Goal: Transaction & Acquisition: Purchase product/service

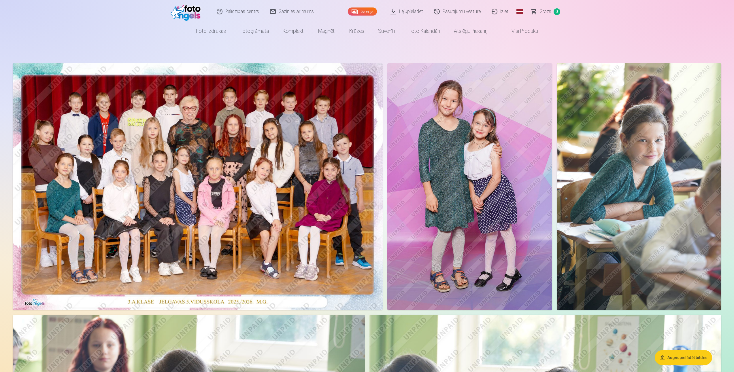
click at [541, 13] on span "Grozs" at bounding box center [546, 11] width 12 height 7
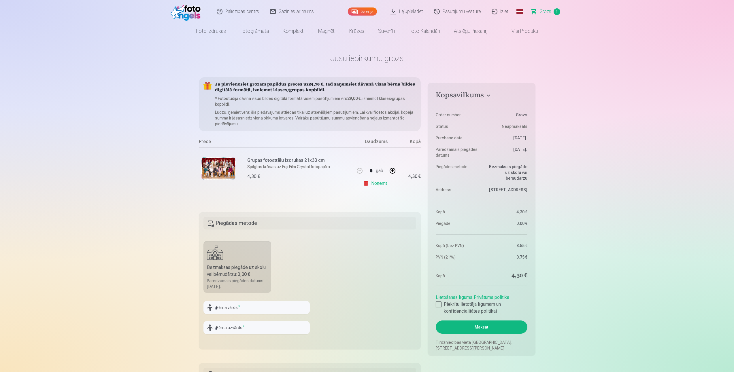
click at [544, 12] on span "Grozs" at bounding box center [546, 11] width 12 height 7
click at [243, 258] on label "Bezmaksas piegāde uz skolu vai bērnudārzu : 0,00 € Paredzamais piegādes datums …" at bounding box center [238, 267] width 68 height 52
click at [287, 9] on link "Sazinies ar mums" at bounding box center [292, 11] width 55 height 23
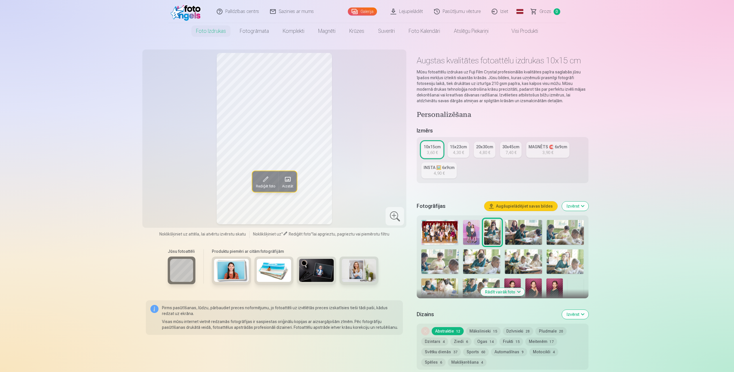
click at [434, 231] on img at bounding box center [439, 232] width 37 height 25
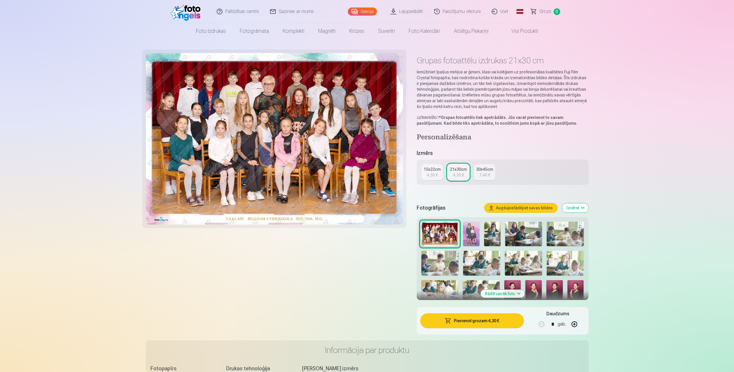
click at [465, 322] on button "Pievienot grozam : 4,30 €" at bounding box center [471, 321] width 103 height 15
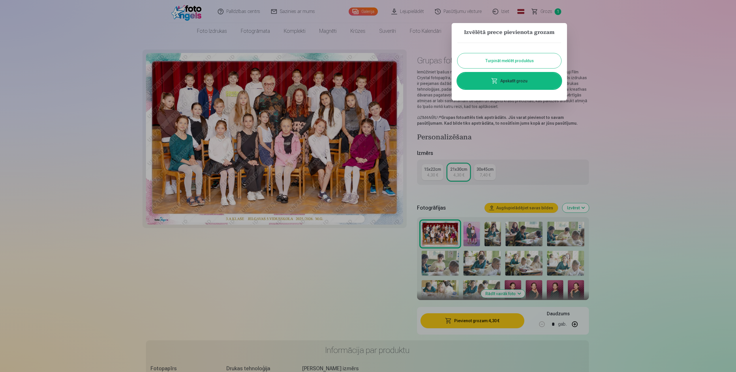
click at [509, 59] on button "Turpināt meklēt produktus" at bounding box center [509, 60] width 104 height 15
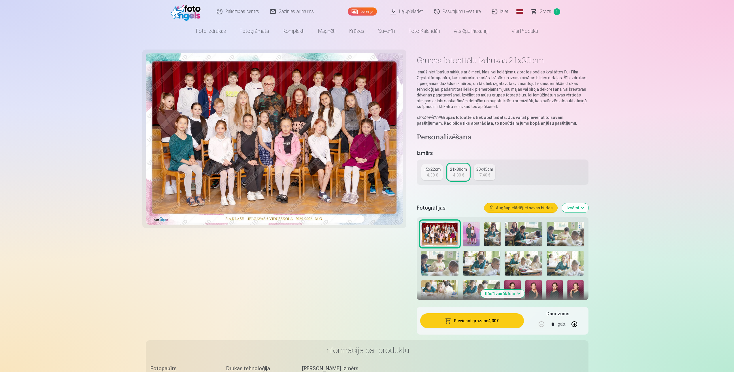
click at [478, 230] on img at bounding box center [471, 234] width 16 height 25
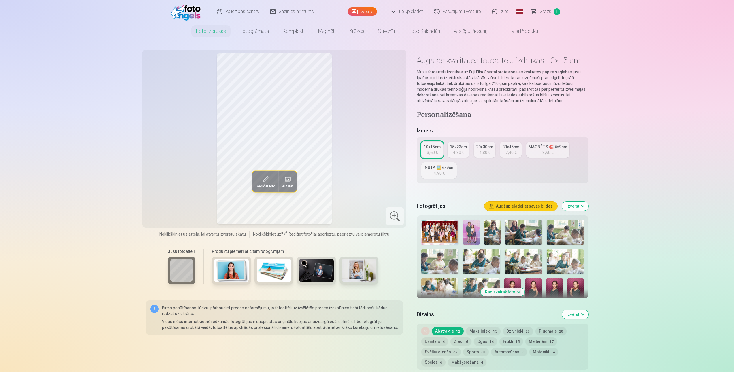
click at [475, 231] on img at bounding box center [471, 232] width 16 height 25
click at [483, 229] on div at bounding box center [502, 292] width 167 height 149
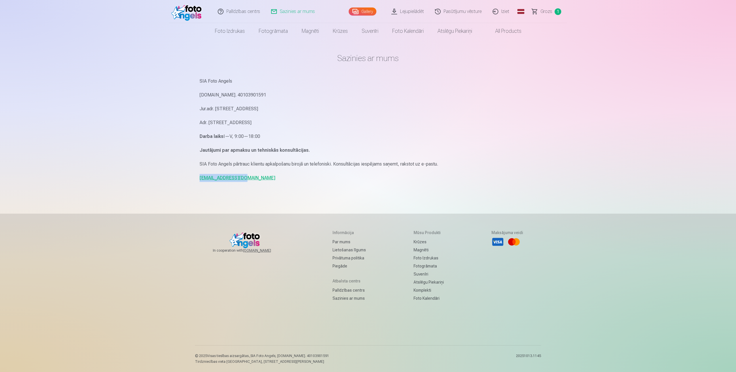
drag, startPoint x: 256, startPoint y: 180, endPoint x: 199, endPoint y: 179, distance: 57.7
click at [199, 179] on div "Sazinies ar mums SIA Foto Angels Reg.Nr. 40103901591 Jur.adr. Rīga, Dzelzavas i…" at bounding box center [368, 177] width 346 height 355
copy link "info@fotoangels.lv"
click at [547, 11] on span "Grozs" at bounding box center [546, 11] width 12 height 7
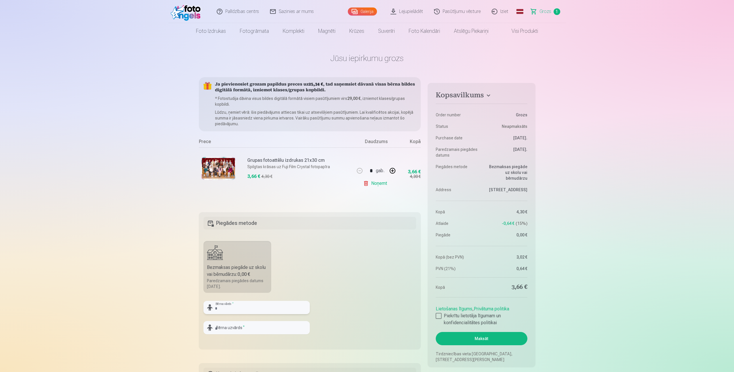
click at [259, 310] on input "text" at bounding box center [257, 307] width 106 height 13
click at [236, 308] on input "text" at bounding box center [257, 307] width 106 height 13
type input "*******"
type input "**********"
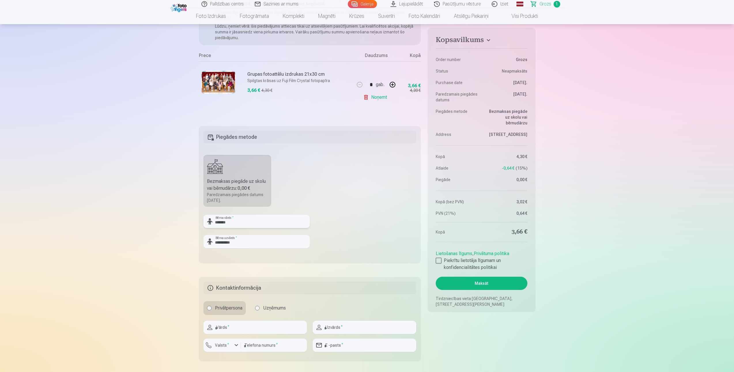
scroll to position [86, 0]
click at [479, 263] on label "Piekrītu lietotāja līgumam un konfidencialitātes politikai" at bounding box center [481, 264] width 91 height 14
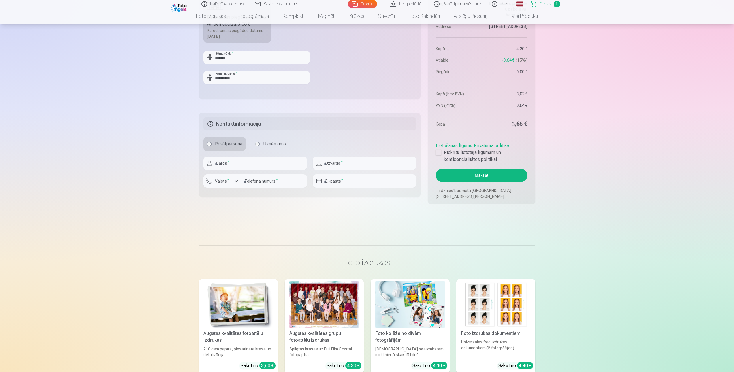
scroll to position [259, 0]
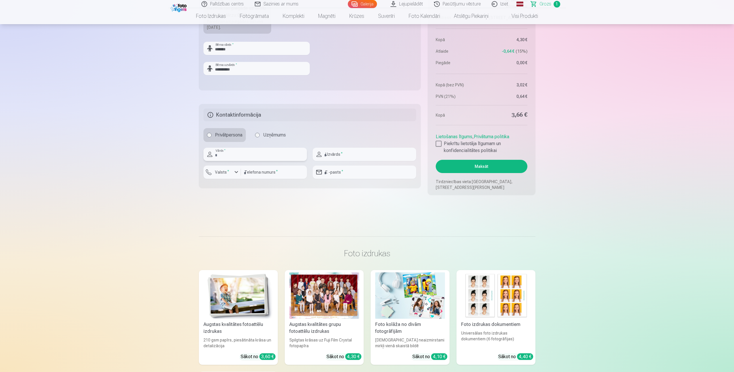
click at [258, 156] on input "text" at bounding box center [255, 154] width 103 height 13
type input "****"
type input "**********"
type input "********"
type input "**********"
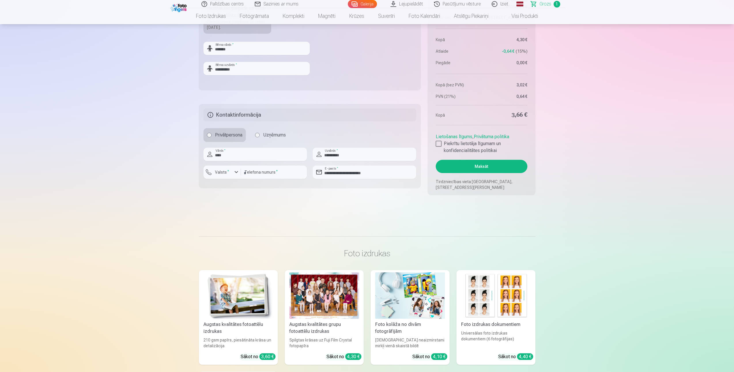
click at [261, 211] on main "Jūsu iepirkumu grozs Kopsavilkums Order number Grozs Status Neapmaksāts Purchas…" at bounding box center [367, 1] width 337 height 443
click at [477, 166] on button "Maksāt" at bounding box center [481, 166] width 91 height 13
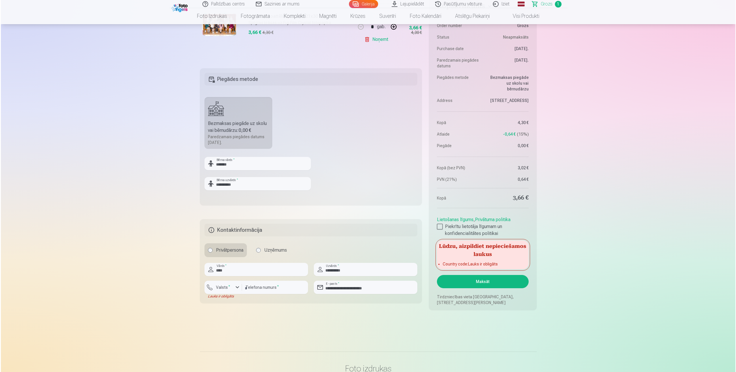
scroll to position [115, 0]
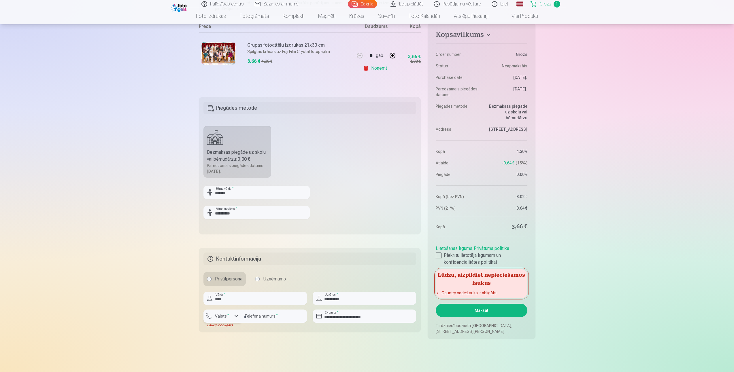
click at [215, 320] on button "Valsts *" at bounding box center [222, 316] width 37 height 13
click at [226, 346] on div "+371" at bounding box center [226, 344] width 12 height 7
click at [466, 305] on button "Maksāt" at bounding box center [481, 310] width 91 height 13
